Goal: Task Accomplishment & Management: Manage account settings

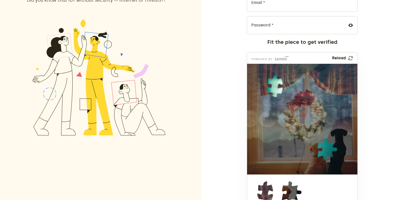
scroll to position [148, 0]
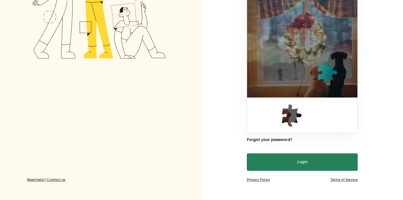
drag, startPoint x: 259, startPoint y: 122, endPoint x: 269, endPoint y: 17, distance: 105.8
click at [269, 17] on img at bounding box center [273, 46] width 255 height 111
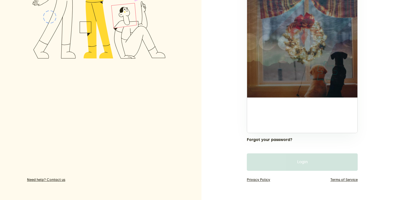
drag, startPoint x: 285, startPoint y: 116, endPoint x: 322, endPoint y: 72, distance: 56.5
click at [322, 72] on img at bounding box center [290, 110] width 255 height 111
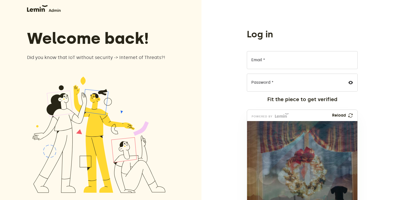
scroll to position [0, 0]
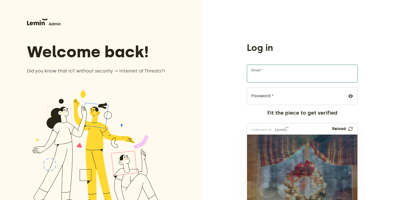
click at [261, 73] on input "Email *" at bounding box center [302, 74] width 111 height 18
type input "[EMAIL_ADDRESS][DOMAIN_NAME]"
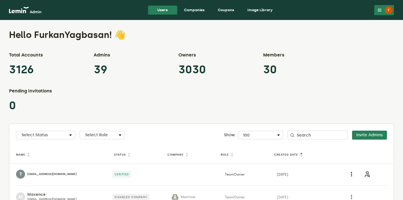
click at [193, 9] on link "Companies" at bounding box center [195, 10] width 30 height 9
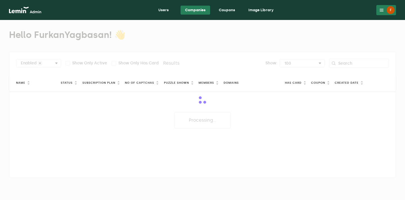
click at [195, 8] on link "Companies" at bounding box center [196, 10] width 30 height 9
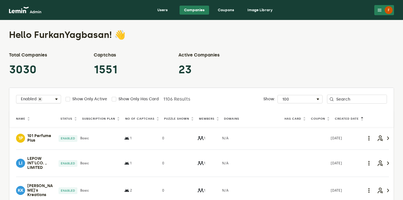
click at [57, 99] on span at bounding box center [56, 99] width 7 height 7
click at [46, 128] on div "Disabled" at bounding box center [38, 127] width 44 height 9
checkbox input "true"
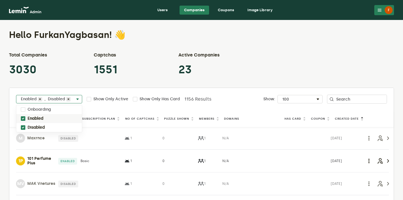
click at [49, 117] on div "Enabled" at bounding box center [49, 118] width 66 height 9
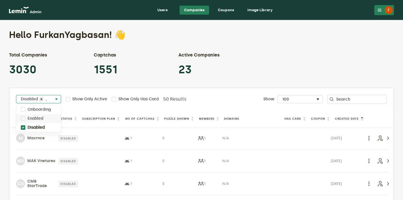
click at [51, 116] on div "Enabled" at bounding box center [38, 118] width 44 height 9
checkbox input "true"
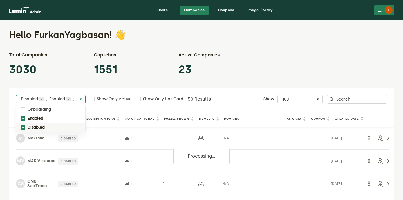
click at [48, 126] on div "Disabled" at bounding box center [50, 127] width 69 height 9
checkbox input "false"
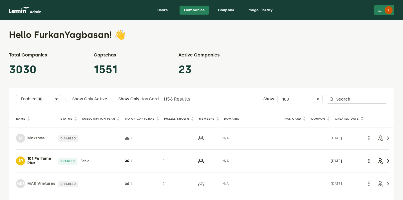
click at [142, 57] on div "Total Companies 3030 Captchas 1551 Active Companies 23" at bounding box center [201, 64] width 385 height 25
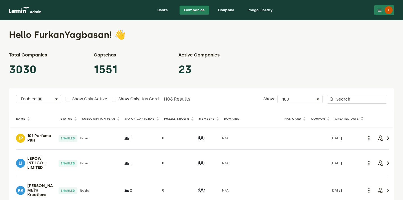
click at [171, 115] on th "Puzzle Shown" at bounding box center [180, 119] width 35 height 8
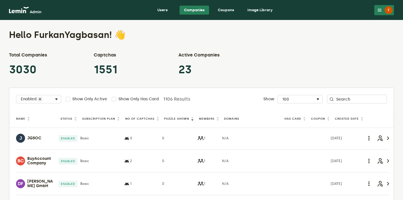
click at [183, 116] on th "Puzzle Shown" at bounding box center [180, 119] width 35 height 8
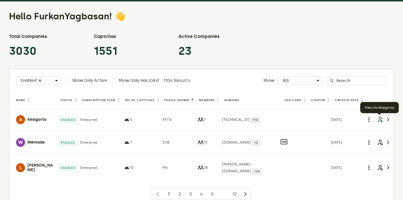
click at [380, 119] on icon "button" at bounding box center [380, 119] width 7 height 7
click at [380, 121] on icon "button" at bounding box center [380, 119] width 7 height 7
click at [382, 120] on icon "button" at bounding box center [380, 119] width 7 height 7
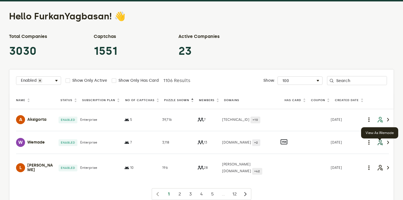
click at [379, 146] on icon "button" at bounding box center [380, 142] width 7 height 7
